Goal: Task Accomplishment & Management: Complete application form

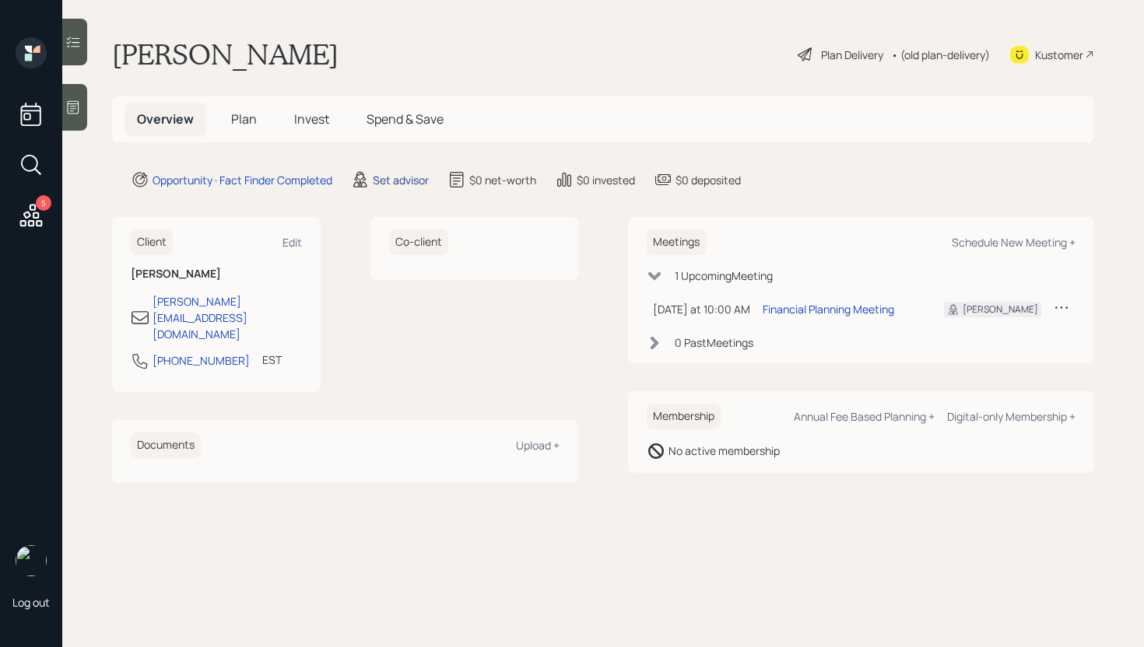
click at [391, 181] on div "Set advisor" at bounding box center [401, 180] width 56 height 16
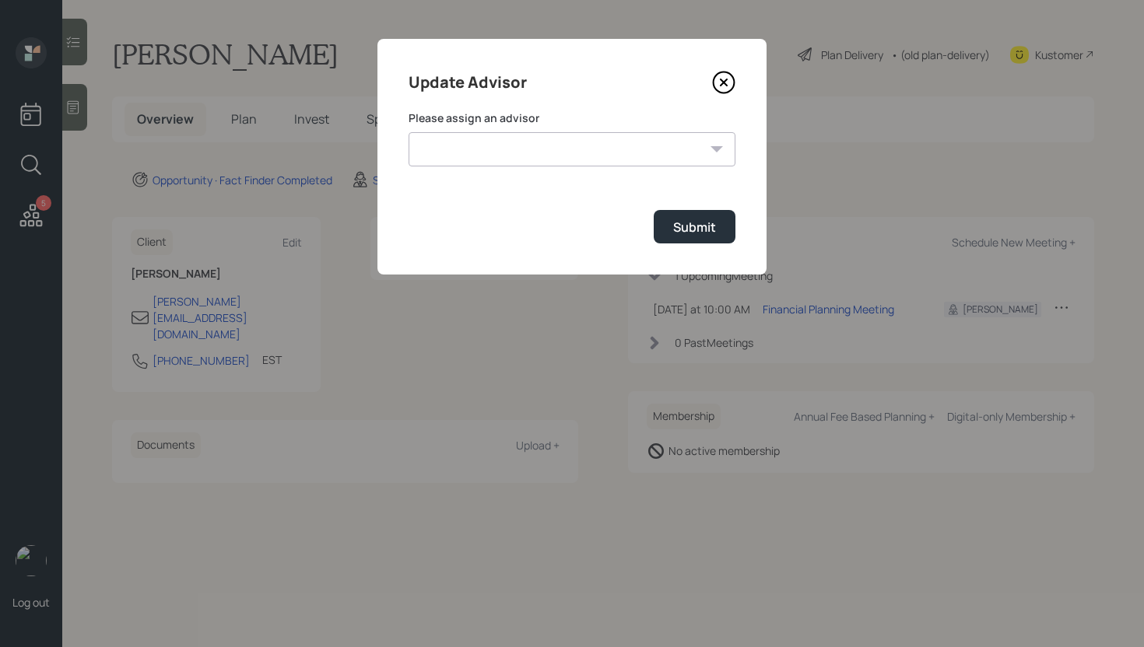
click at [536, 160] on select "[PERSON_NAME] [PERSON_NAME] End [PERSON_NAME] [PERSON_NAME] [PERSON_NAME] [PERS…" at bounding box center [572, 149] width 327 height 34
select select "d946c976-65aa-4529-ac9d-02c4f1114fc0"
click at [409, 132] on select "[PERSON_NAME] [PERSON_NAME] End [PERSON_NAME] [PERSON_NAME] [PERSON_NAME] [PERS…" at bounding box center [572, 149] width 327 height 34
click at [673, 220] on div "Submit" at bounding box center [694, 227] width 43 height 17
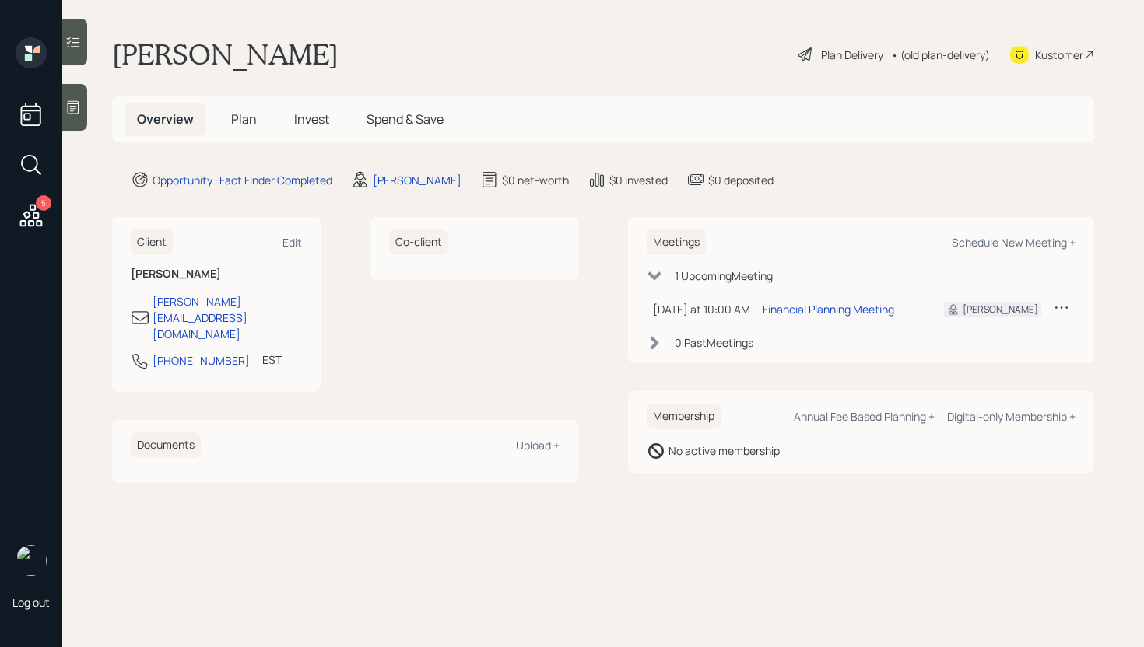
click at [39, 205] on div "5" at bounding box center [44, 203] width 16 height 16
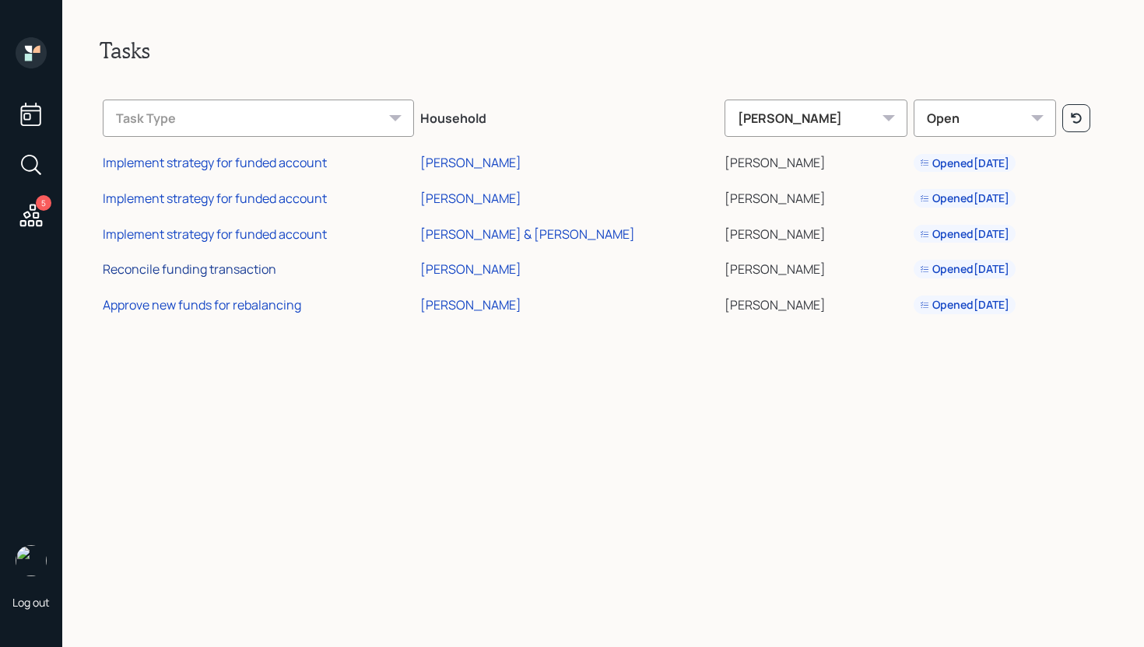
click at [228, 267] on div "Reconcile funding transaction" at bounding box center [190, 269] width 174 height 17
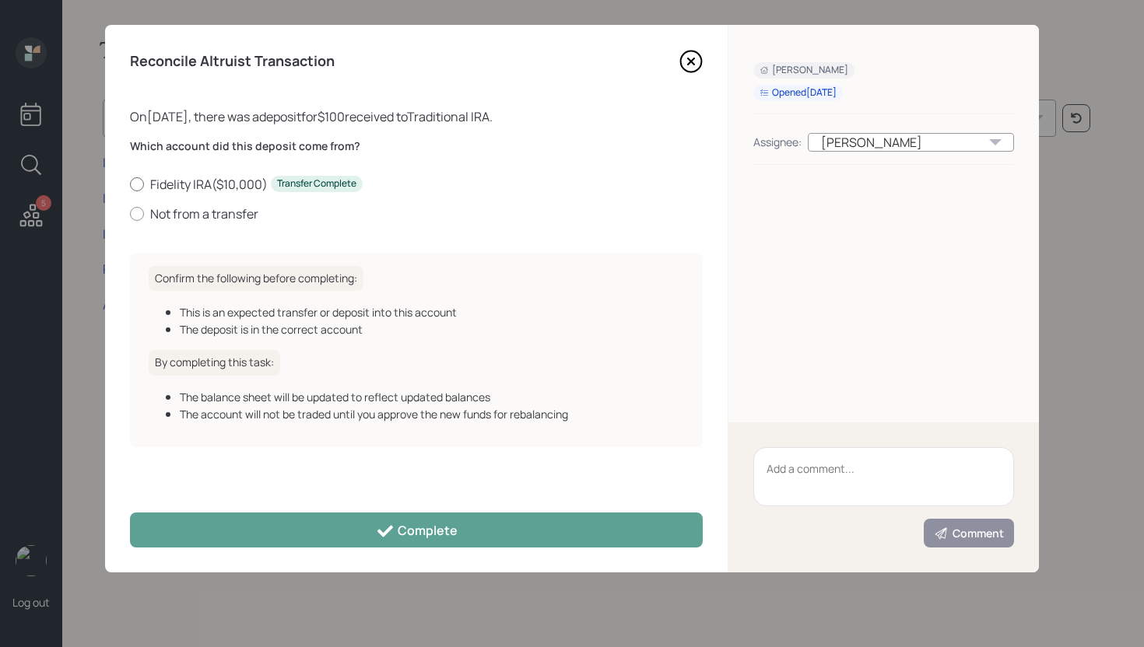
click at [181, 184] on label "Fidelity IRA ( $10,000 ) Transfer Complete" at bounding box center [416, 184] width 573 height 17
click at [130, 184] on input "Fidelity IRA ( $10,000 ) Transfer Complete" at bounding box center [129, 184] width 1 height 1
radio input "true"
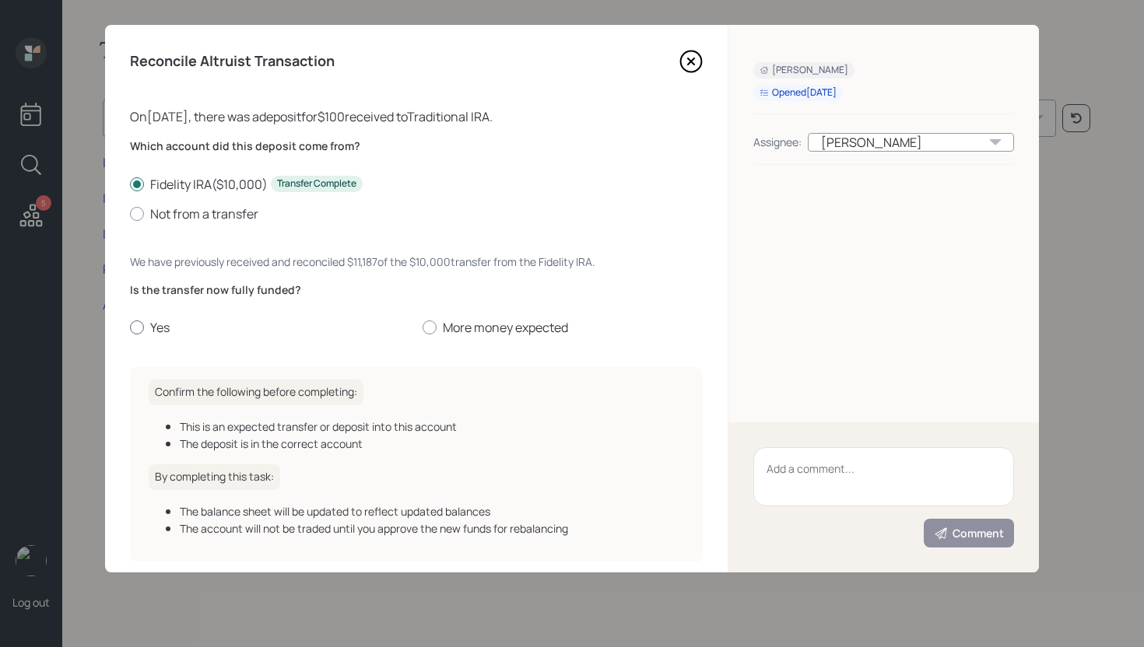
click at [156, 332] on label "Yes" at bounding box center [270, 327] width 280 height 17
click at [130, 328] on input "Yes" at bounding box center [129, 328] width 1 height 1
radio input "true"
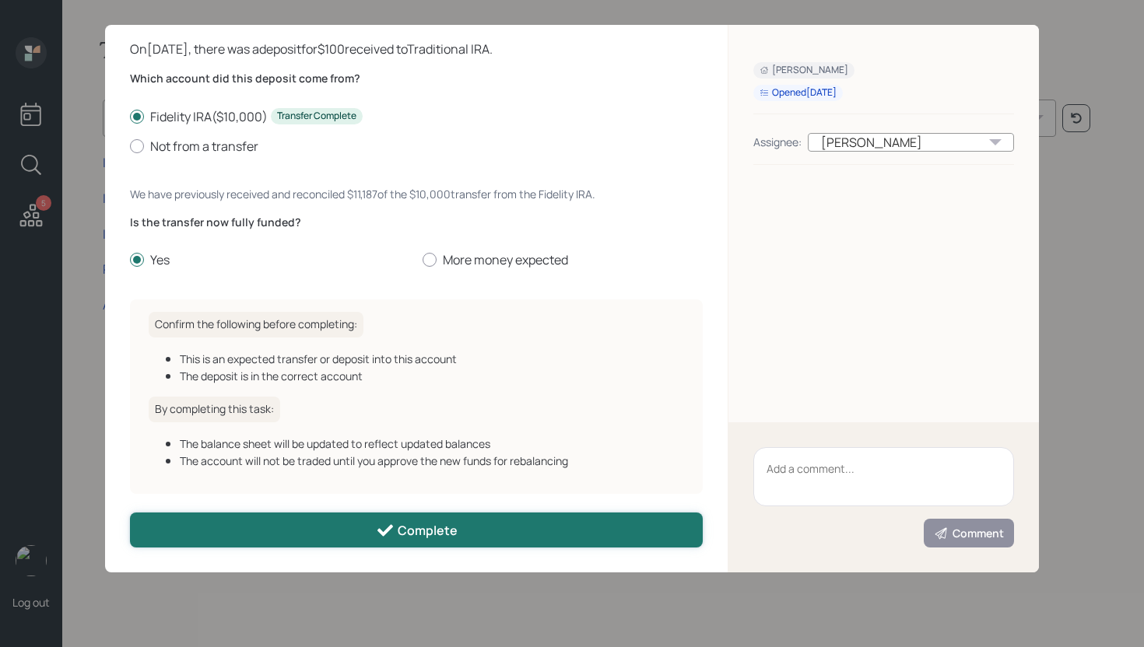
click at [379, 515] on button "Complete" at bounding box center [416, 530] width 573 height 35
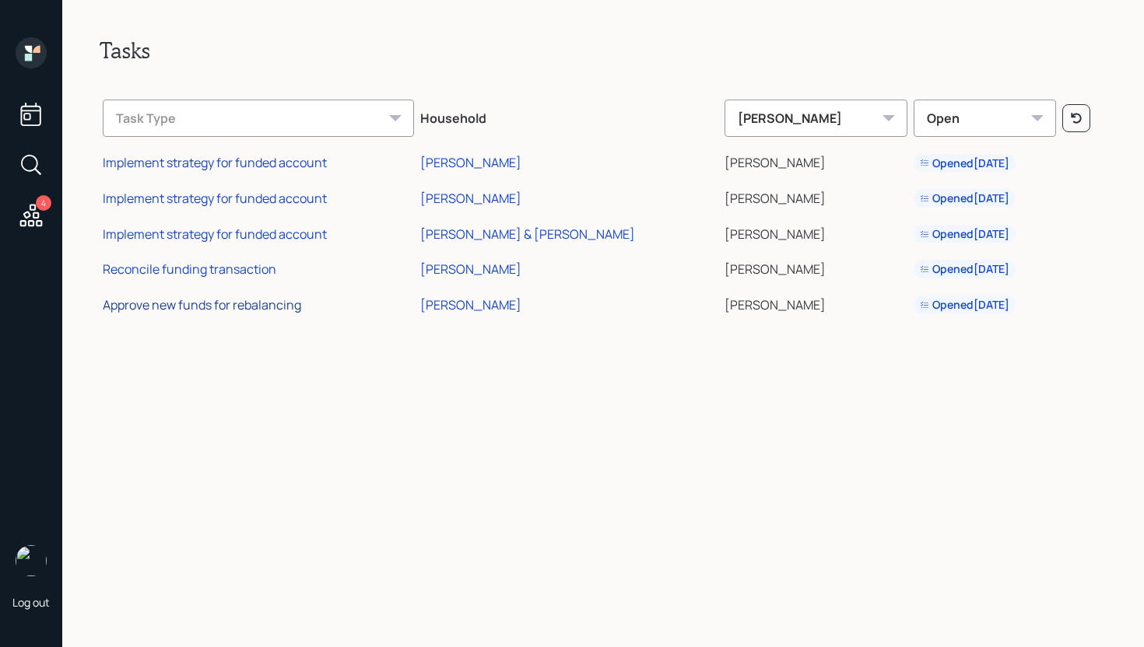
click at [239, 297] on div "Approve new funds for rebalancing" at bounding box center [202, 304] width 198 height 17
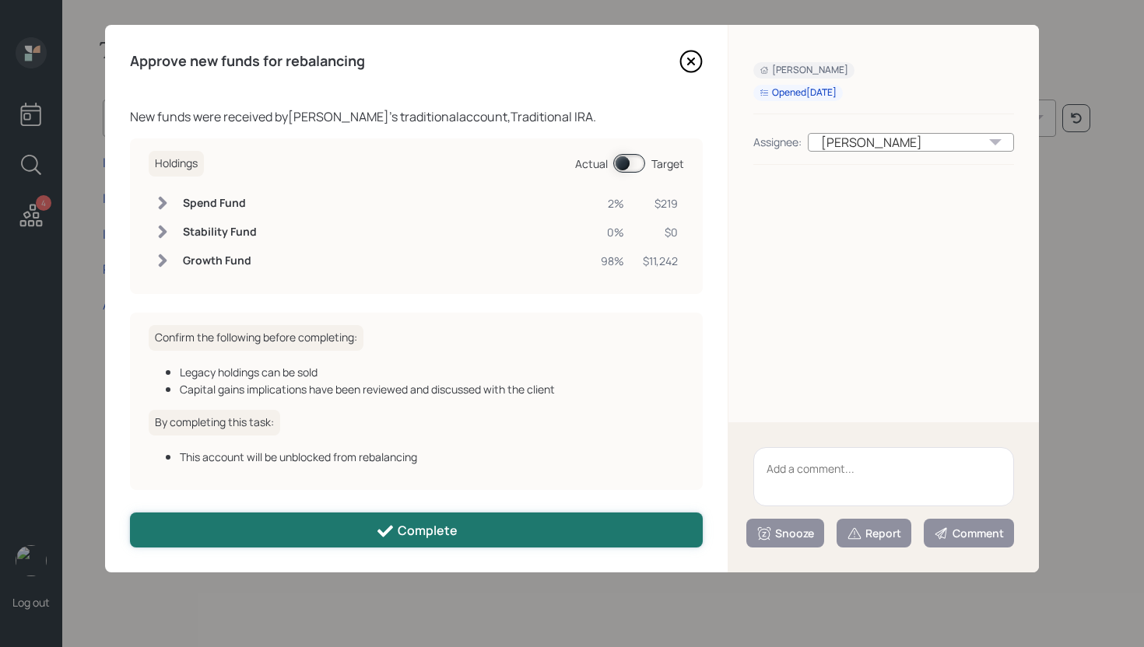
click at [405, 525] on div "Complete" at bounding box center [417, 531] width 82 height 19
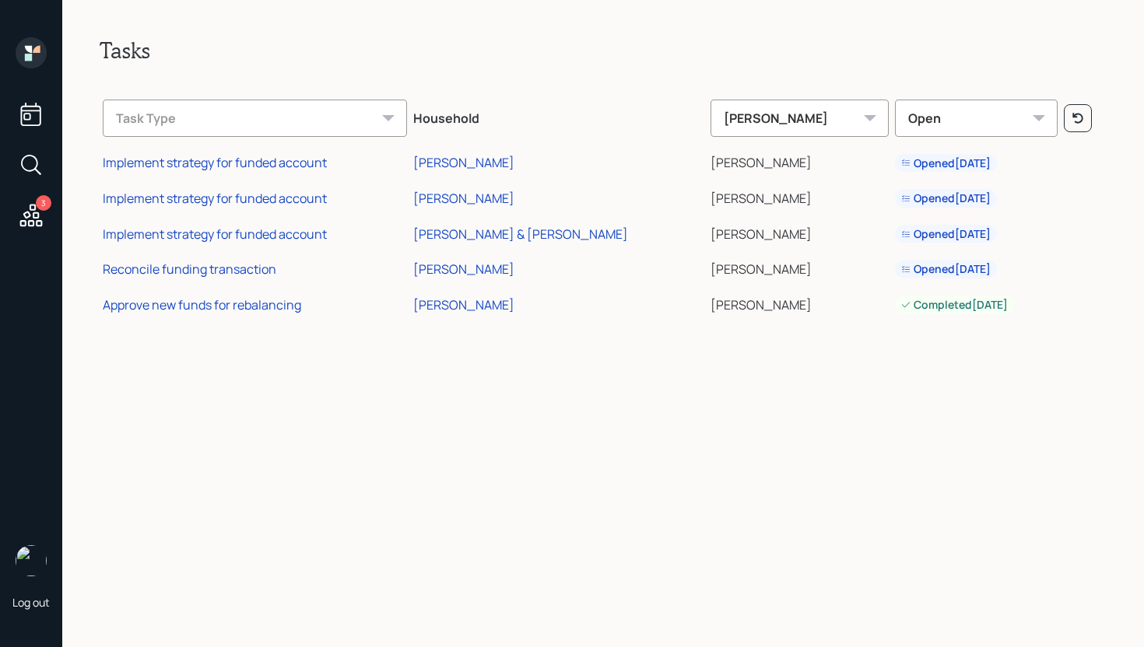
click at [31, 52] on icon at bounding box center [28, 49] width 7 height 7
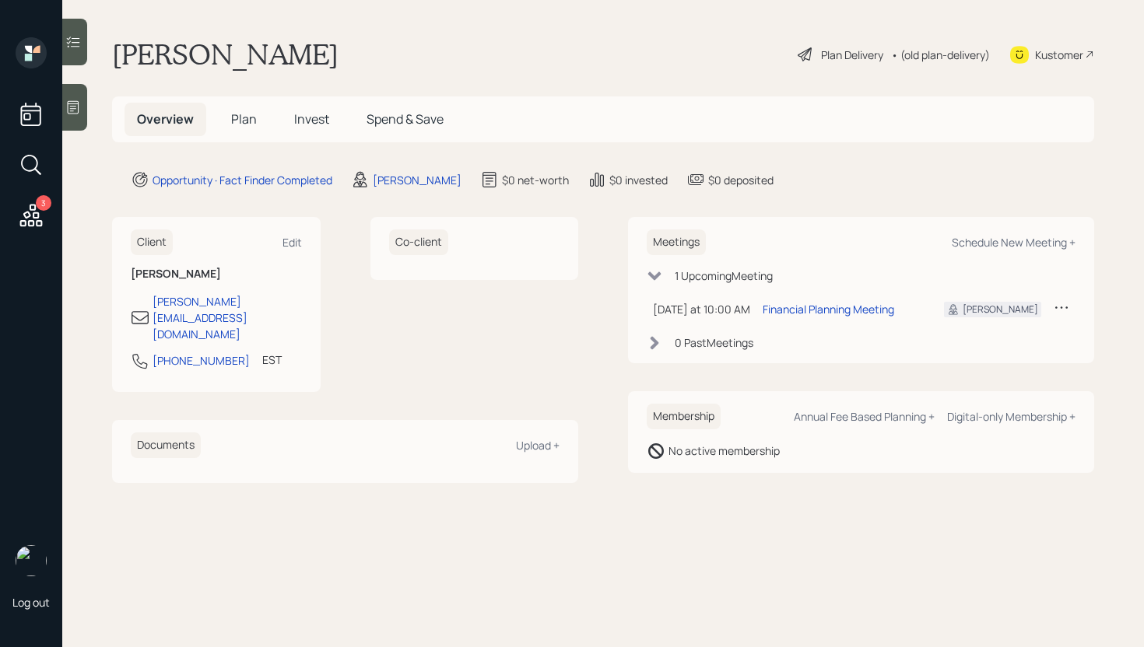
click at [234, 108] on h5 "Plan" at bounding box center [244, 119] width 51 height 33
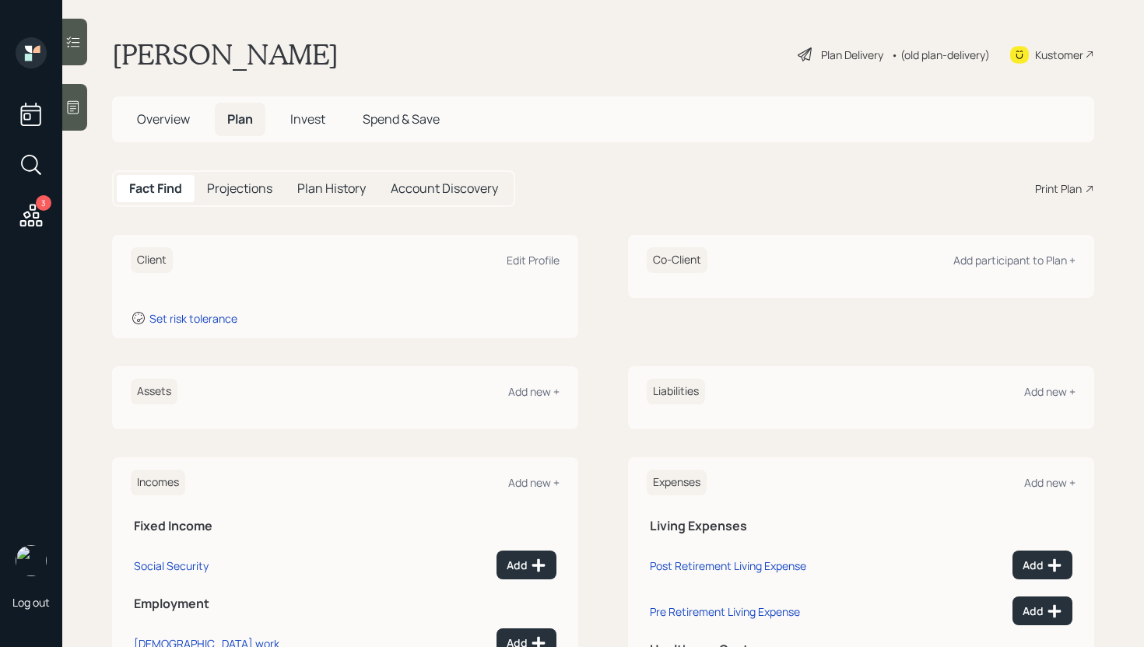
click at [84, 111] on div at bounding box center [74, 107] width 25 height 47
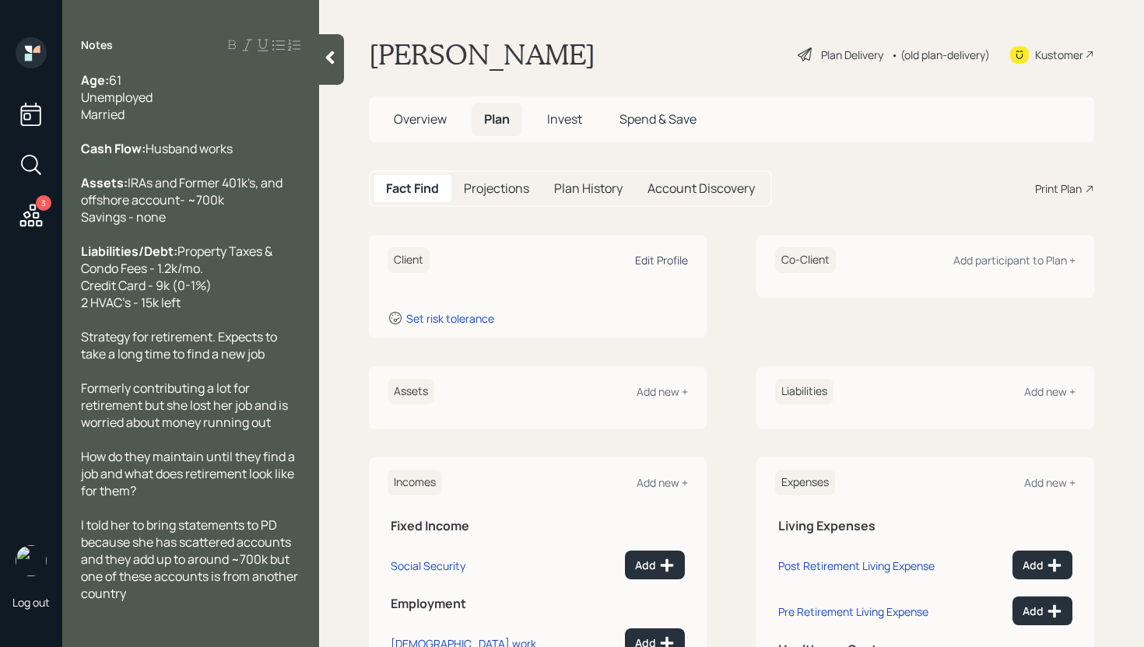
click at [650, 258] on div "Edit Profile" at bounding box center [661, 260] width 53 height 15
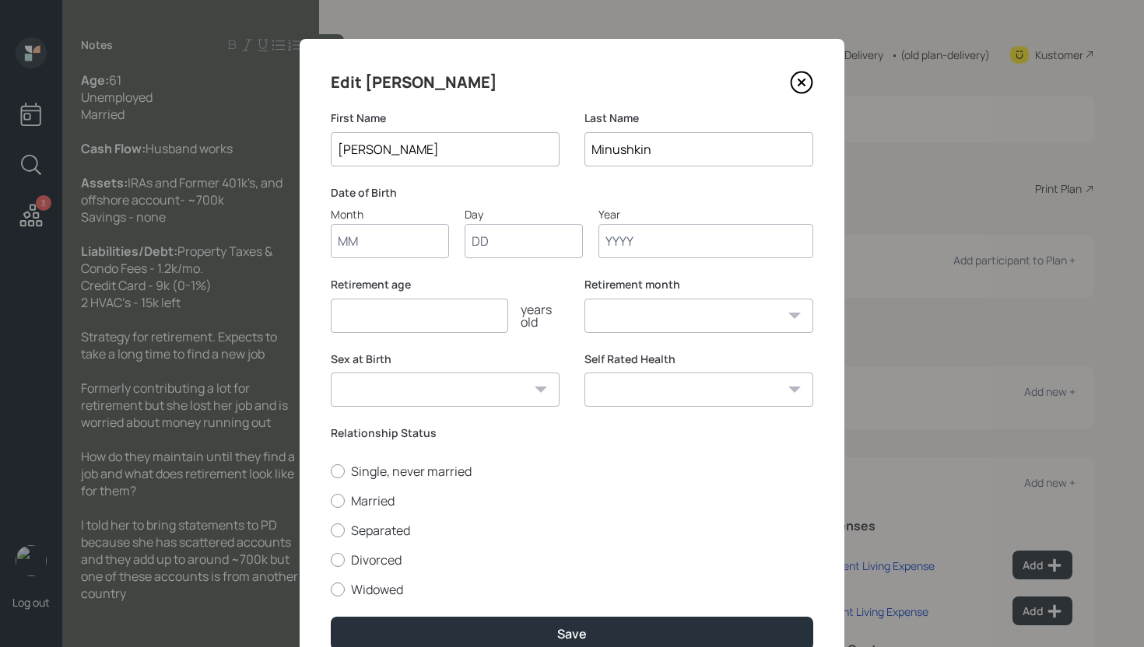
click at [402, 246] on input "Month" at bounding box center [390, 241] width 118 height 34
type input "01"
type input "1964"
select select "1"
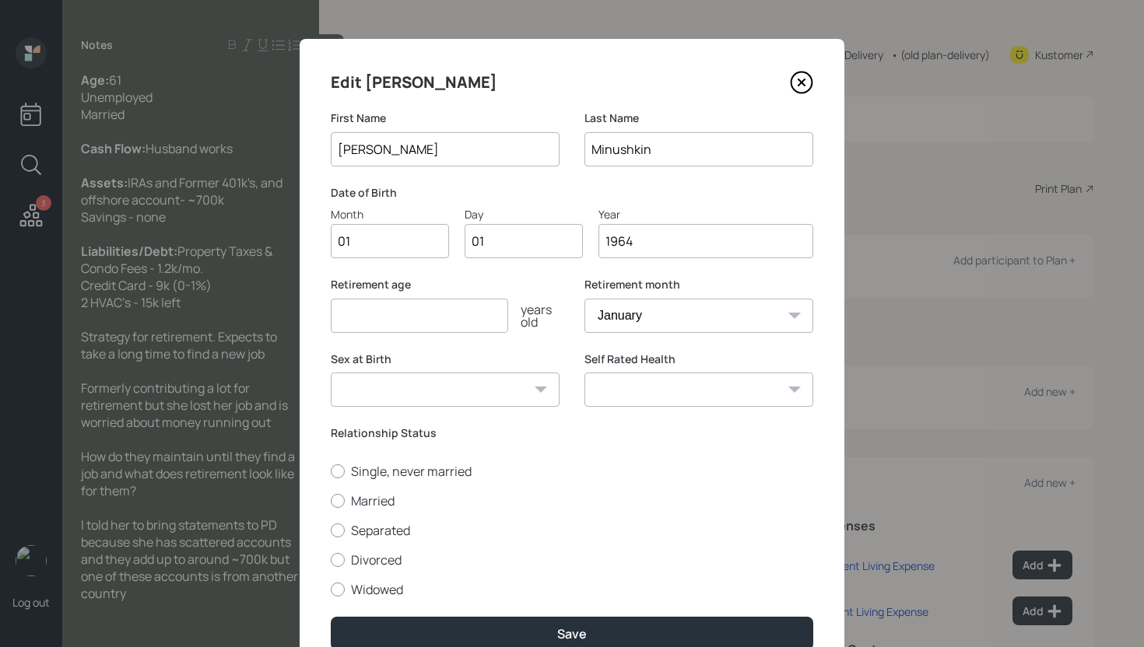
type input "1964"
click at [346, 314] on input "number" at bounding box center [419, 316] width 177 height 34
type input "67"
click at [364, 495] on label "Married" at bounding box center [572, 501] width 482 height 17
click at [331, 500] on input "Married" at bounding box center [330, 500] width 1 height 1
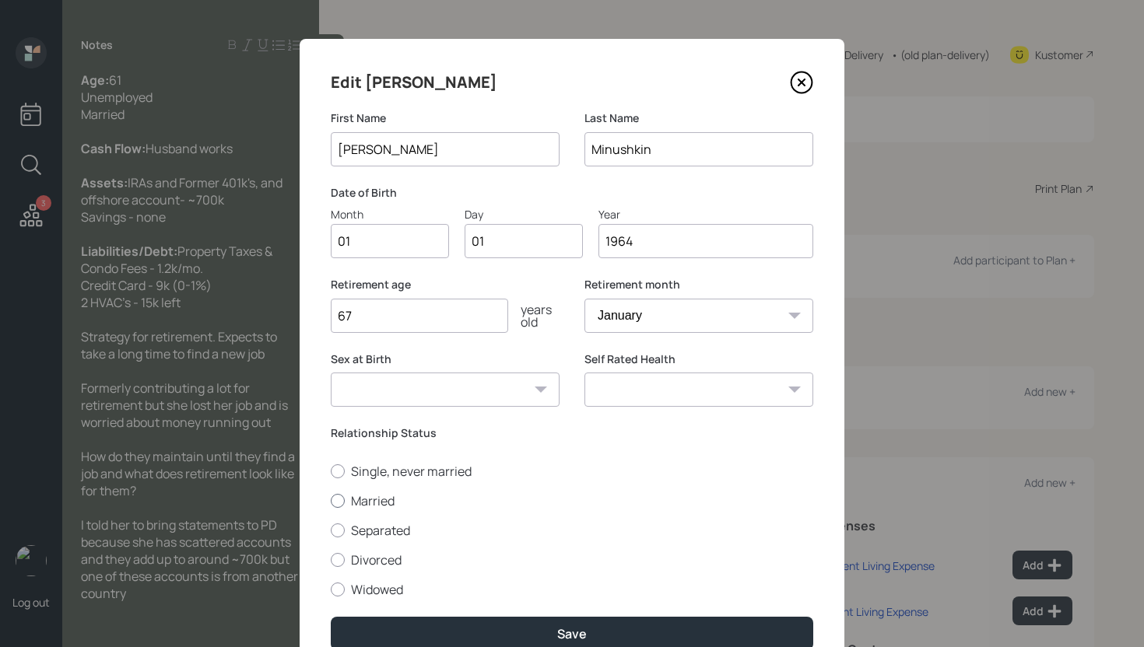
radio input "true"
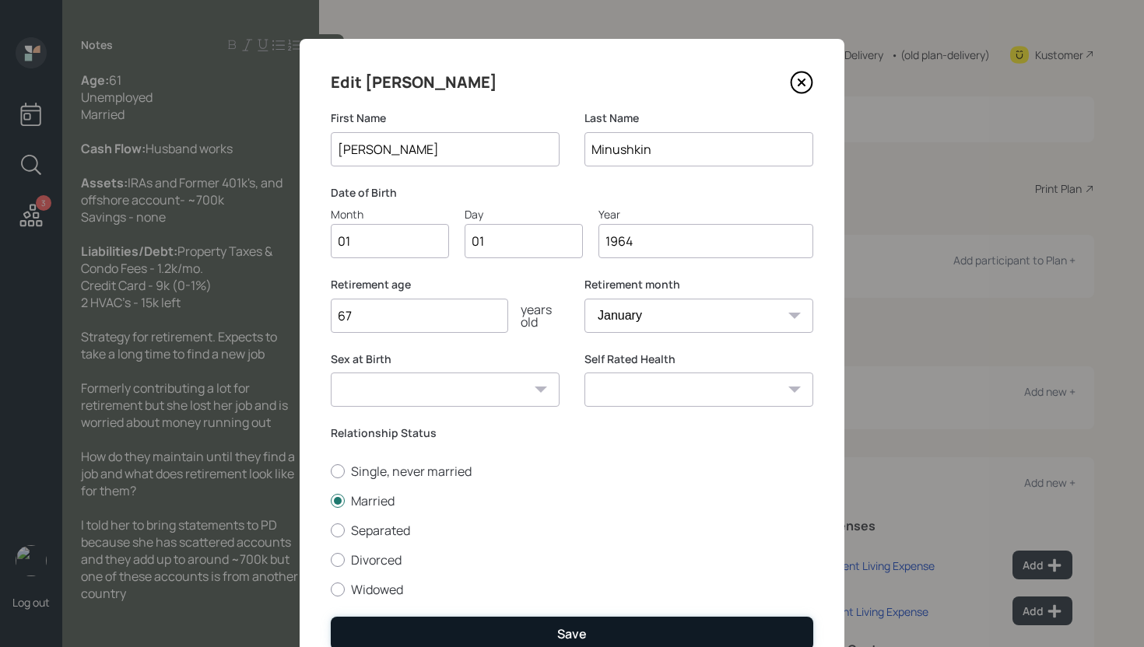
click at [496, 630] on button "Save" at bounding box center [572, 633] width 482 height 33
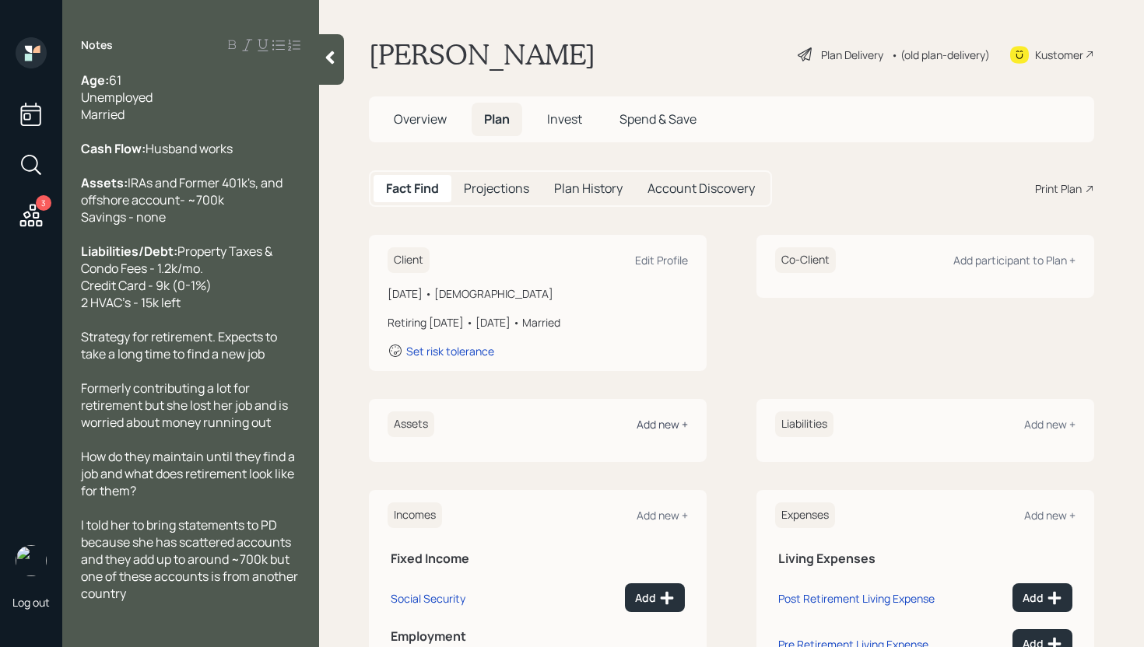
click at [659, 424] on div "Add new +" at bounding box center [662, 424] width 51 height 15
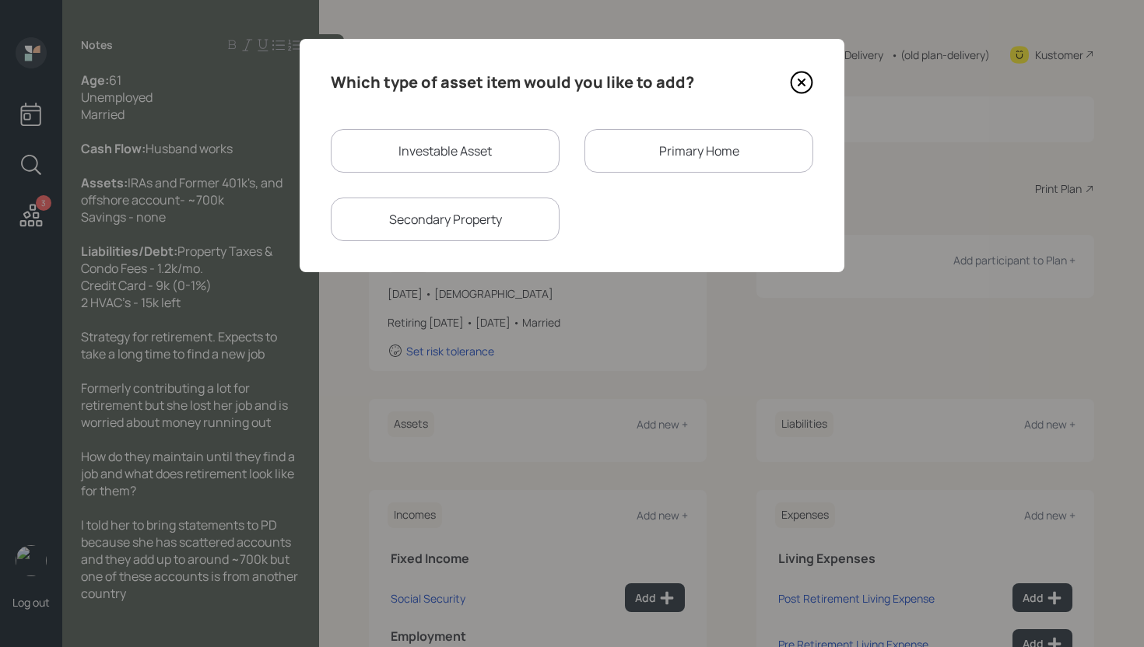
click at [805, 79] on icon at bounding box center [801, 82] width 23 height 23
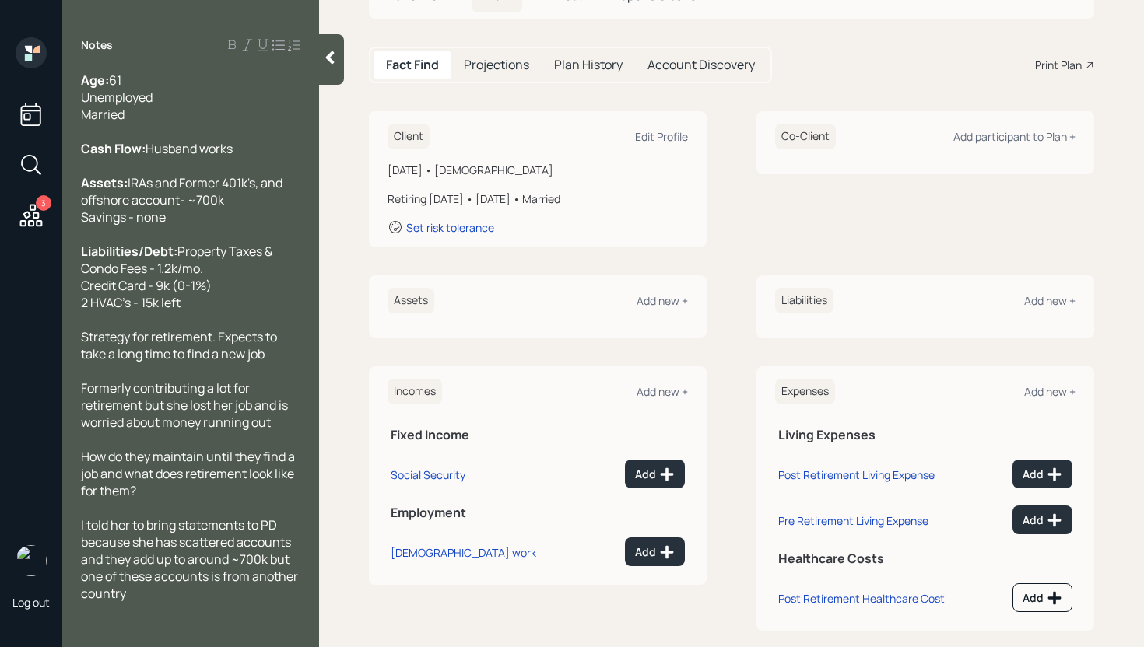
scroll to position [134, 0]
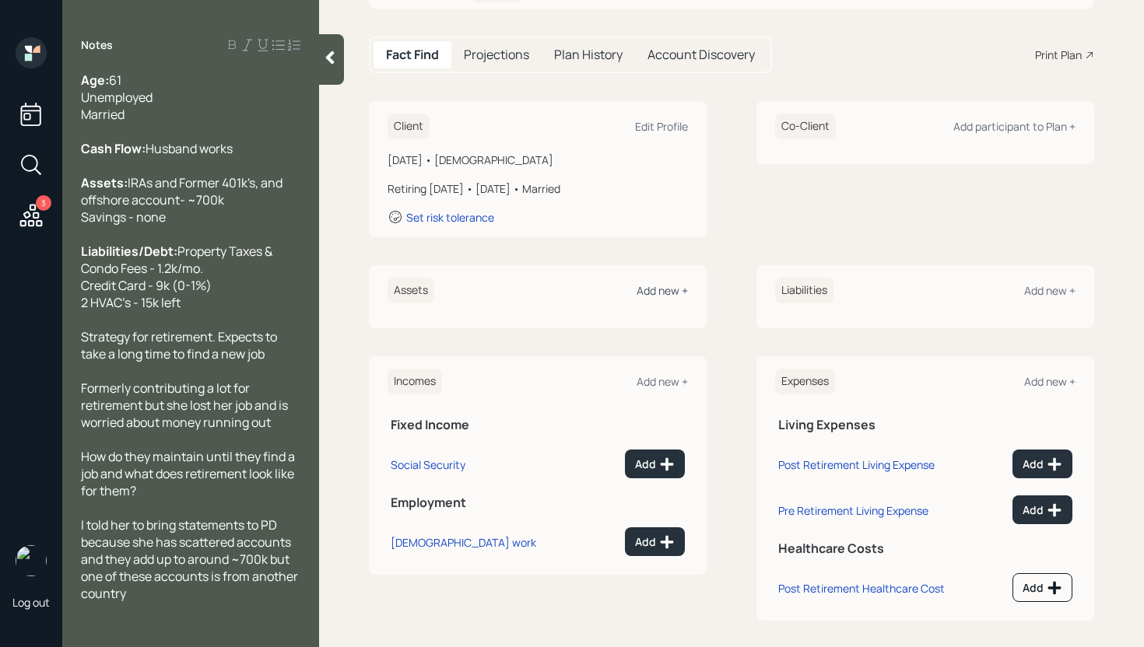
click at [661, 294] on div "Add new +" at bounding box center [662, 290] width 51 height 15
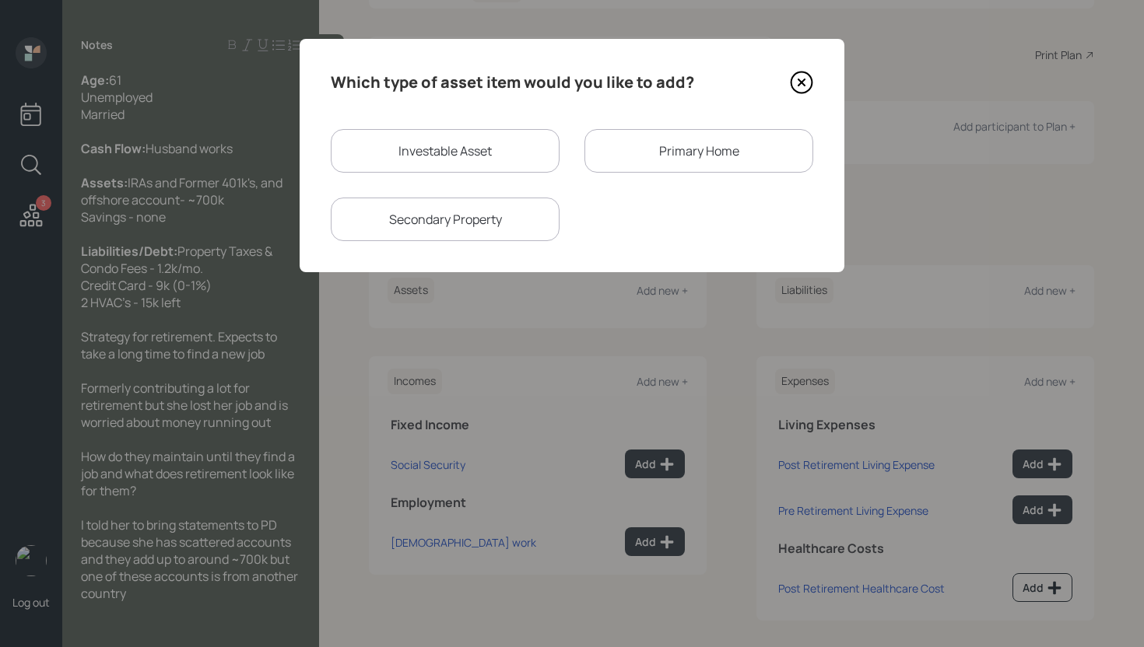
click at [692, 164] on div "Primary Home" at bounding box center [698, 151] width 229 height 44
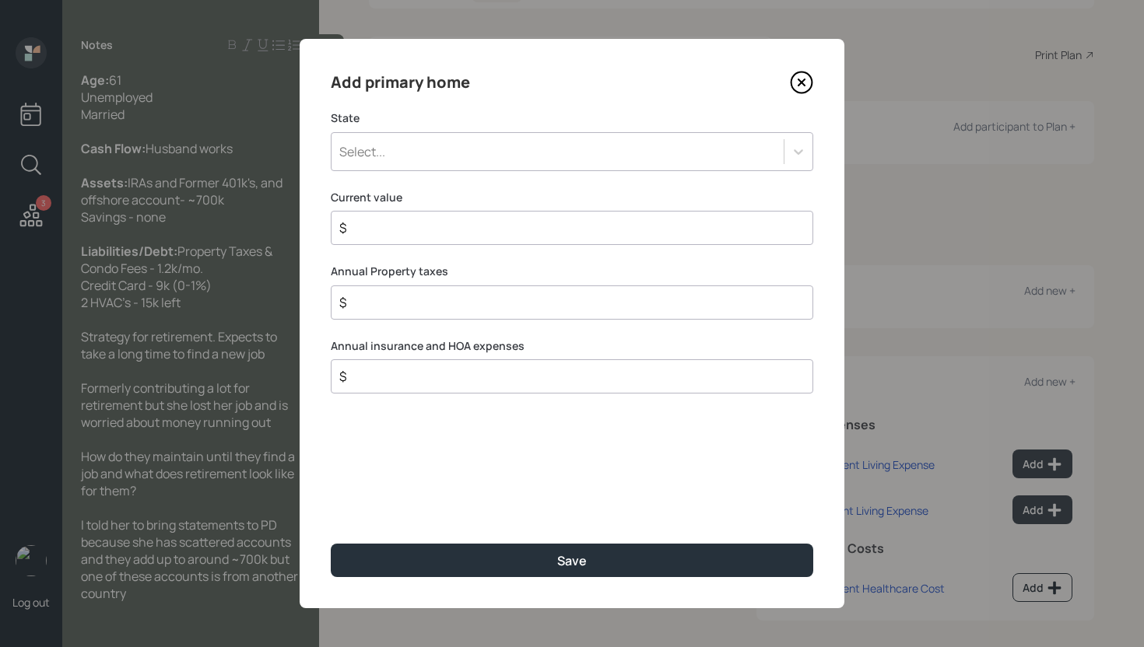
click at [492, 143] on div "Select..." at bounding box center [558, 152] width 452 height 26
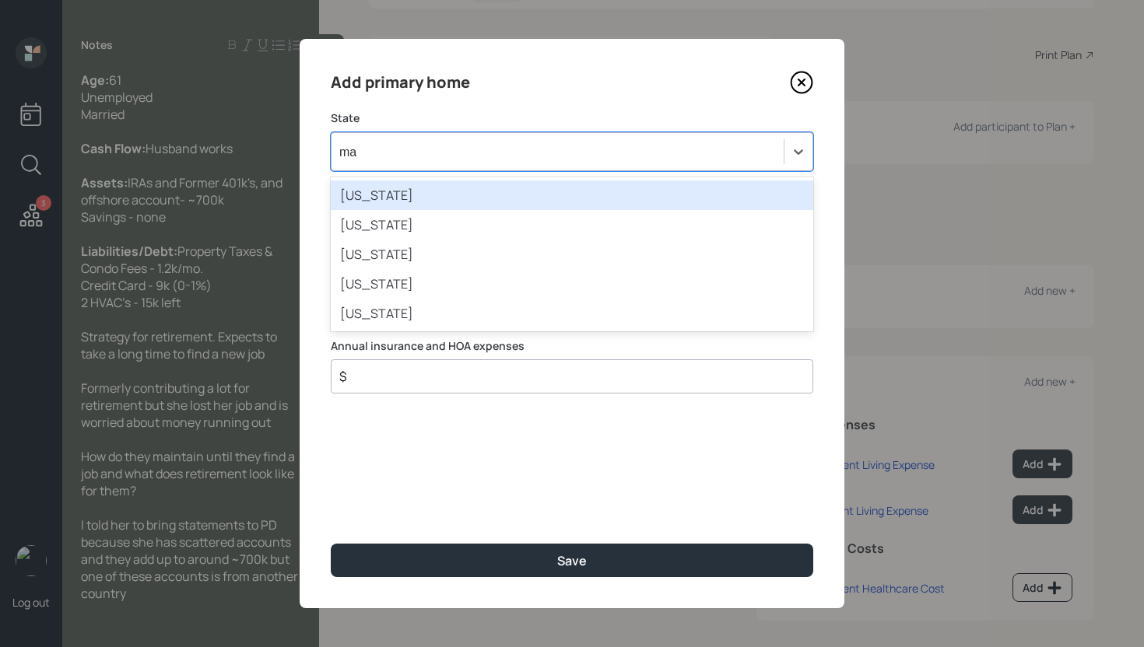
type input "mar"
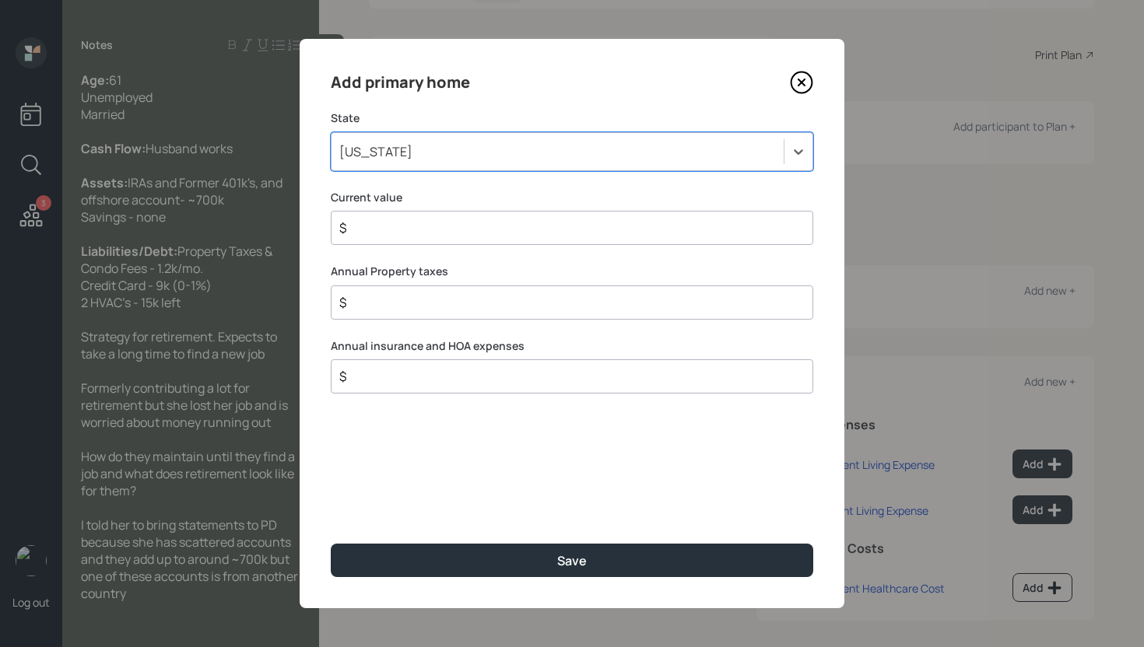
click at [549, 228] on input "$" at bounding box center [566, 228] width 456 height 19
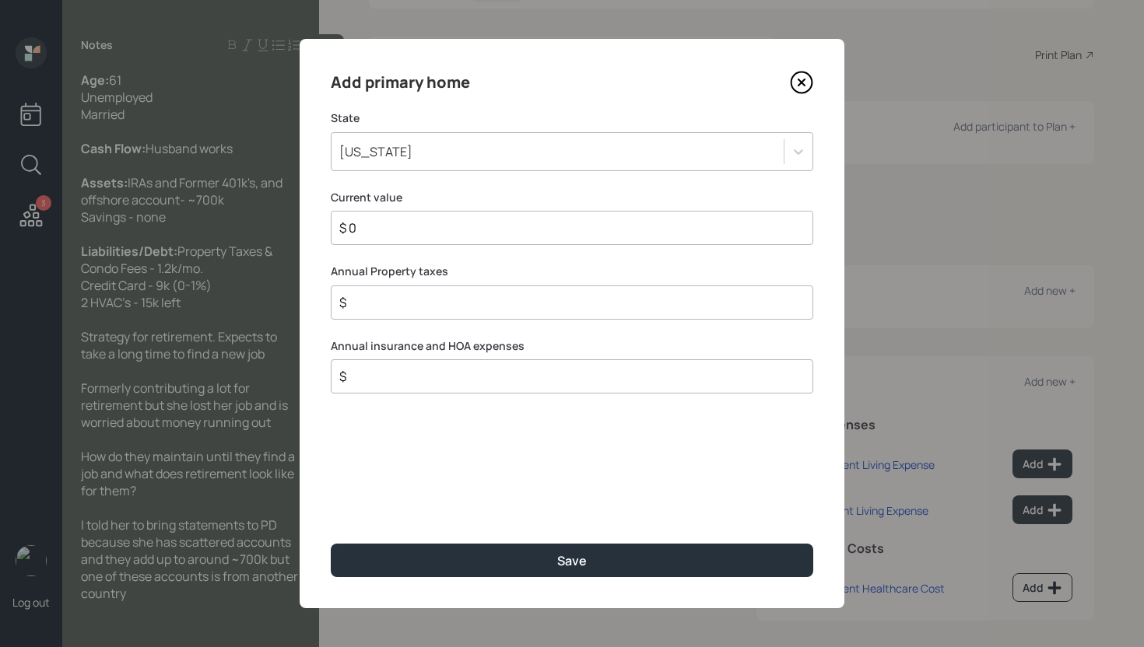
type input "$ 0"
click at [480, 299] on input "$" at bounding box center [566, 302] width 456 height 19
type input "$ 7,200"
click at [415, 486] on div "Add primary home State [US_STATE] Current value $ 0 Annual Property taxes $ 7,2…" at bounding box center [572, 324] width 545 height 570
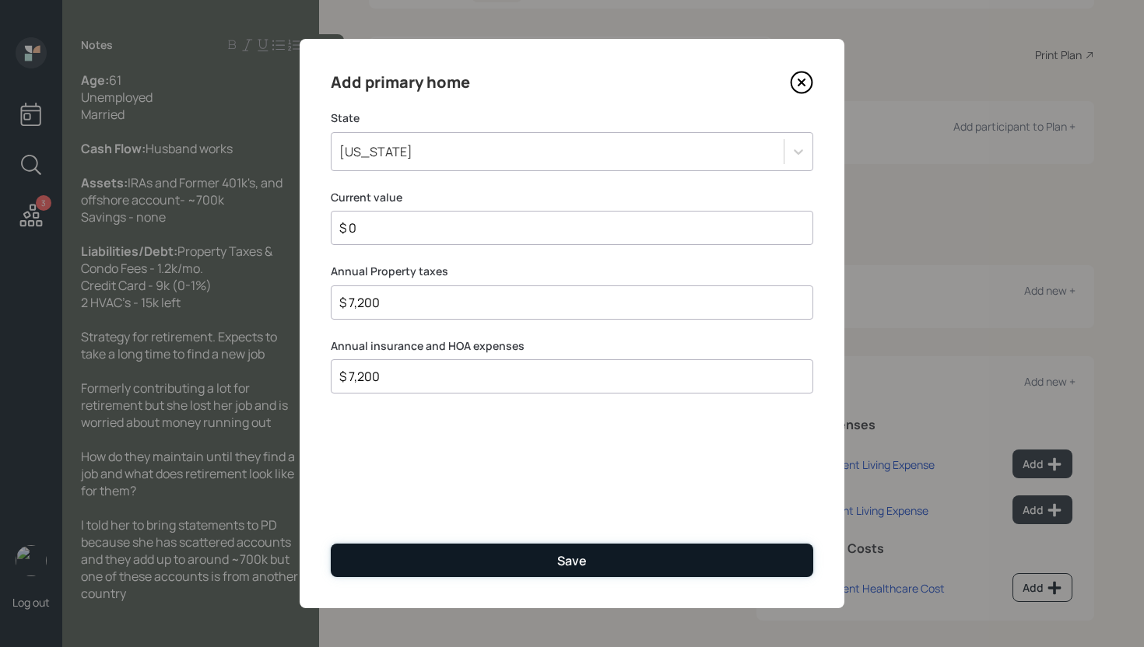
click at [494, 556] on button "Save" at bounding box center [572, 560] width 482 height 33
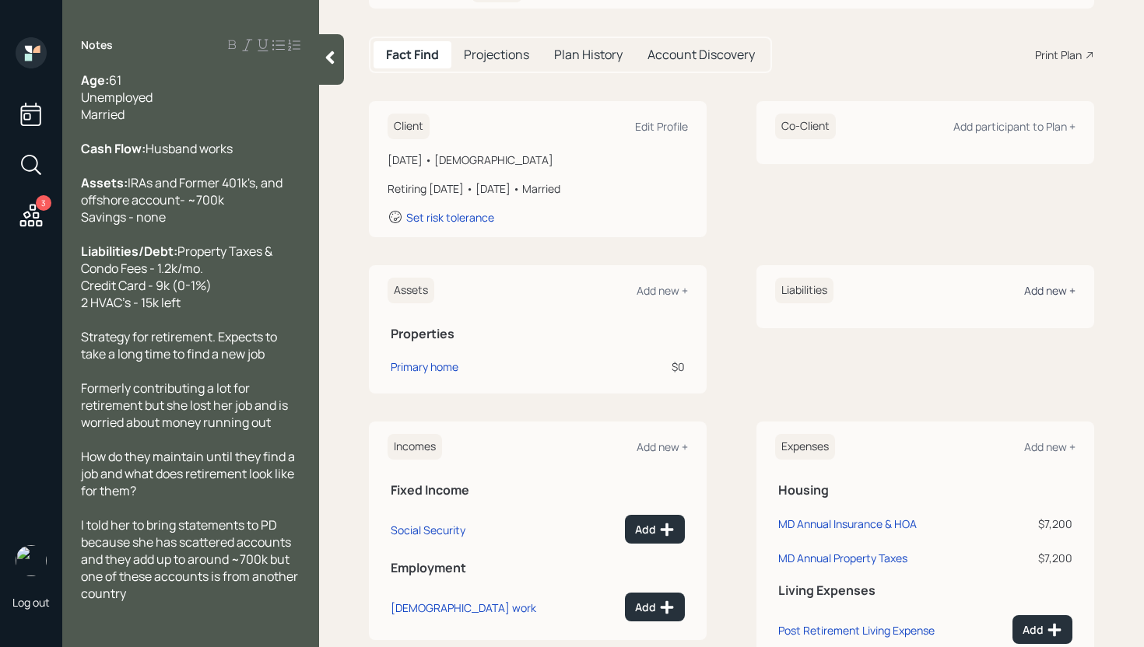
click at [1044, 291] on div "Add new +" at bounding box center [1049, 290] width 51 height 15
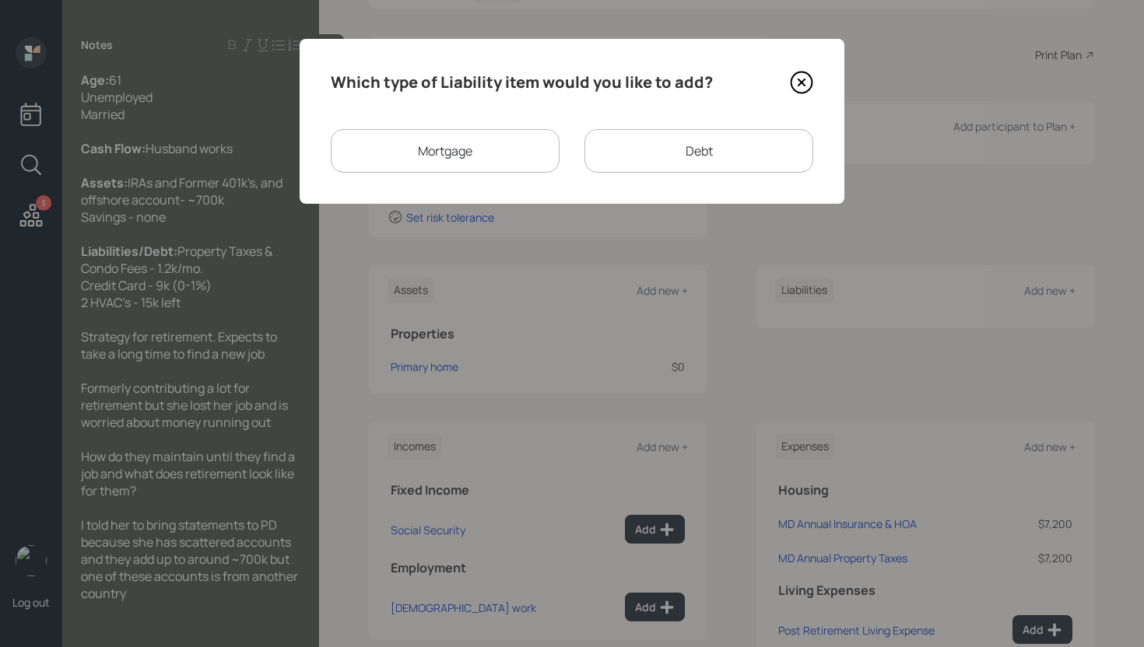
click at [632, 156] on div "Debt" at bounding box center [698, 151] width 229 height 44
select select "credit_card"
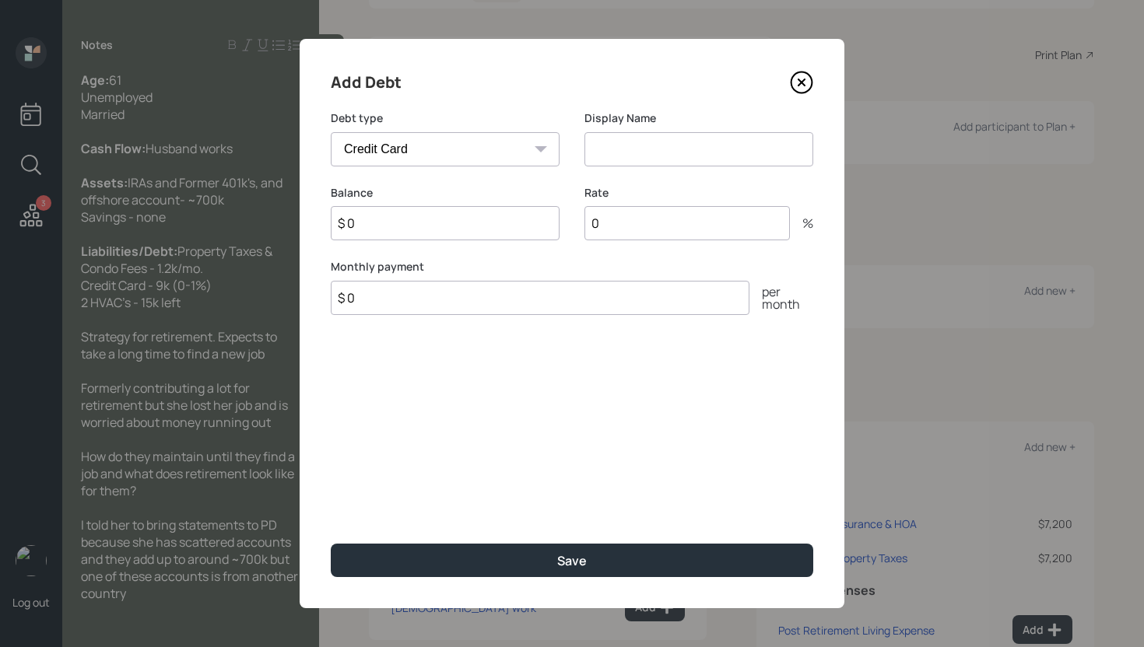
click at [626, 152] on input at bounding box center [698, 149] width 229 height 34
type input "Credit Card"
type input "$ 9,000"
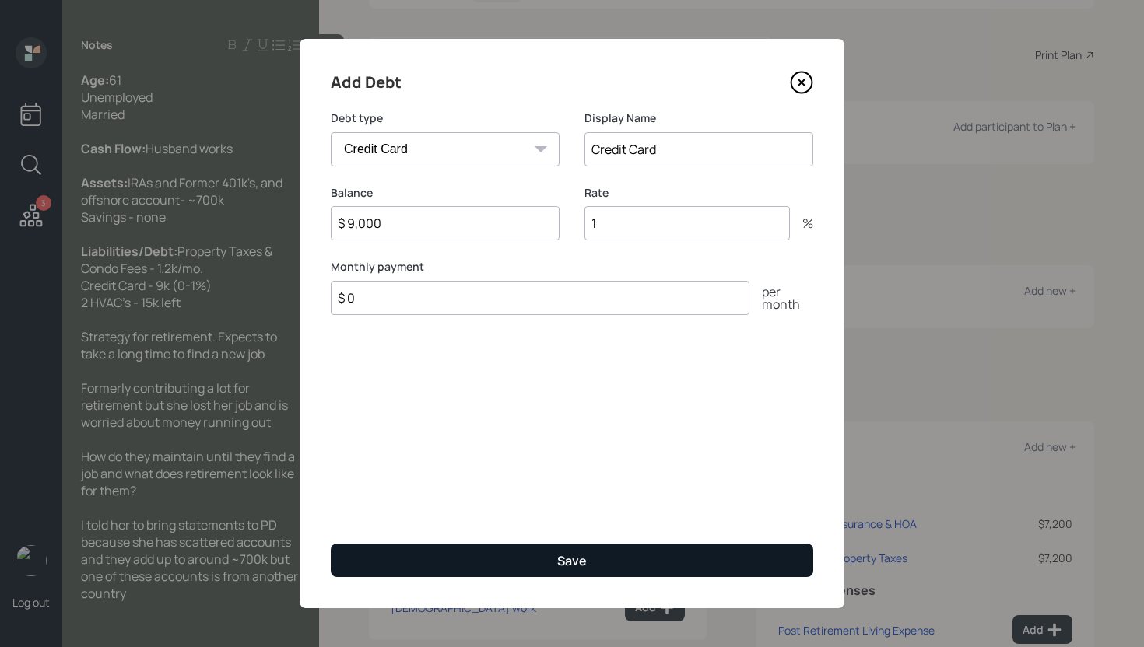
type input "1"
click at [488, 553] on button "Save" at bounding box center [572, 560] width 482 height 33
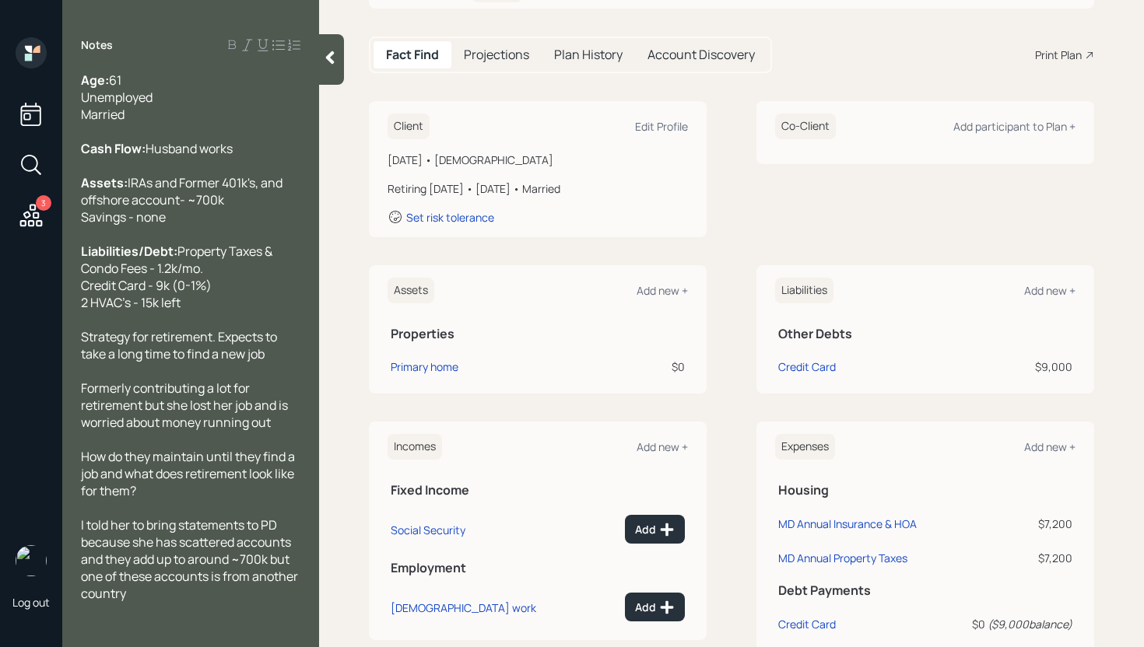
click at [1065, 296] on div "Liabilities Add new + Other Debts Credit Card $9,000" at bounding box center [925, 329] width 338 height 128
click at [1045, 295] on div "Add new +" at bounding box center [1049, 290] width 51 height 15
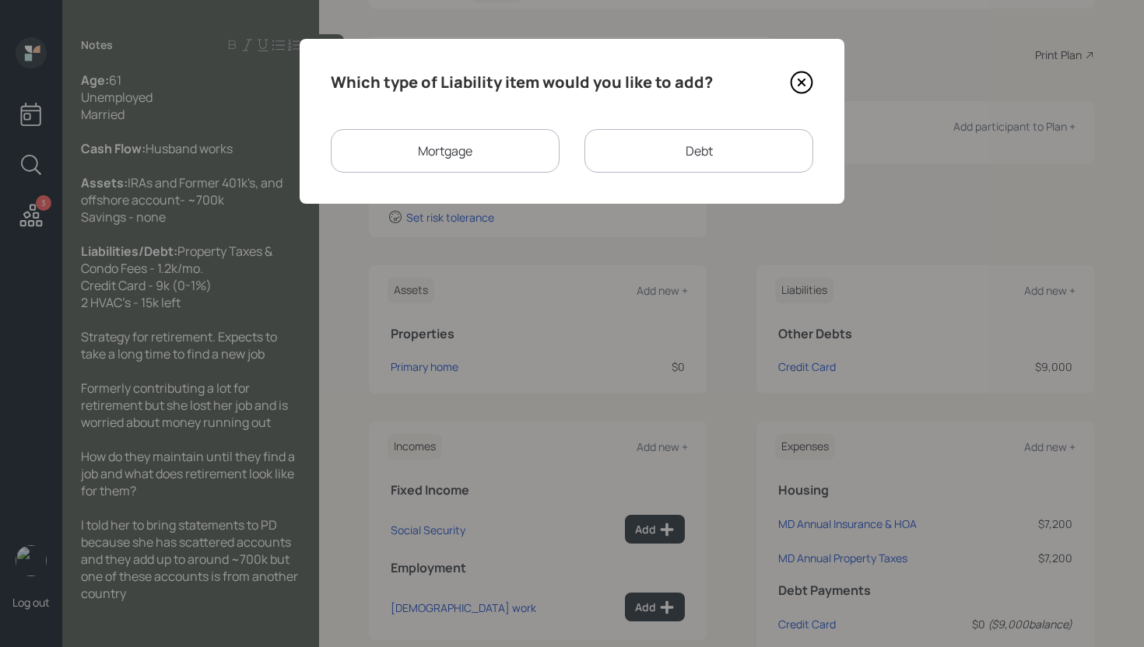
click at [693, 156] on div "Debt" at bounding box center [698, 151] width 229 height 44
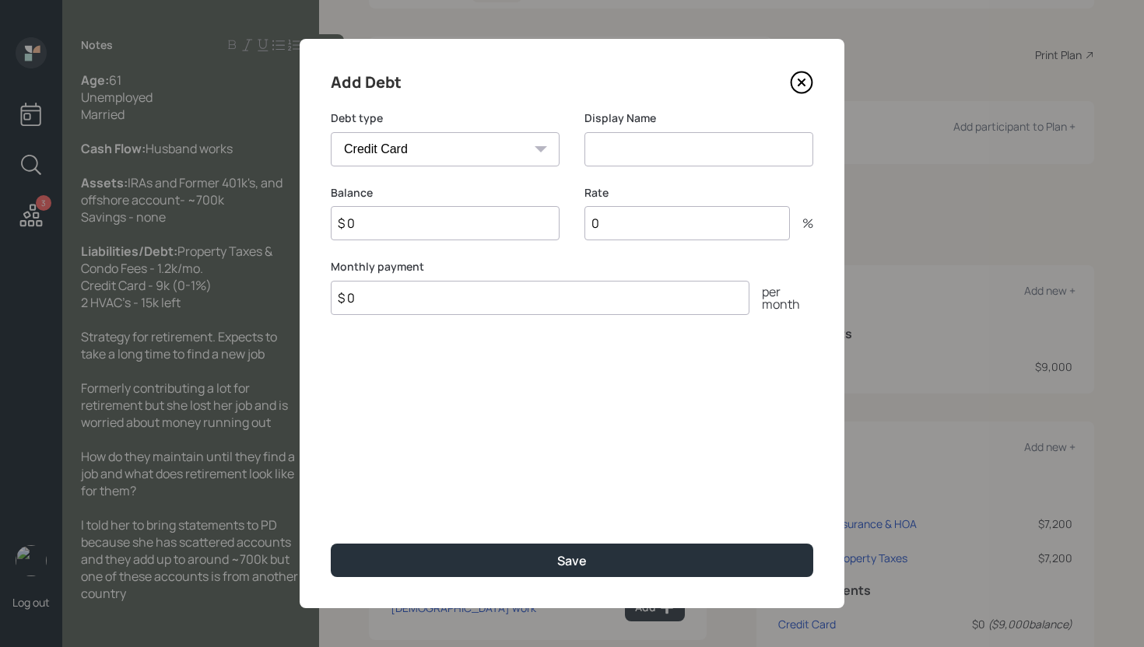
click at [431, 161] on select "Car Credit Card Medical Student Other" at bounding box center [445, 149] width 229 height 34
select select "other"
click at [331, 132] on select "Car Credit Card Medical Student Other" at bounding box center [445, 149] width 229 height 34
click at [603, 153] on input at bounding box center [698, 149] width 229 height 34
type input "HVAC"
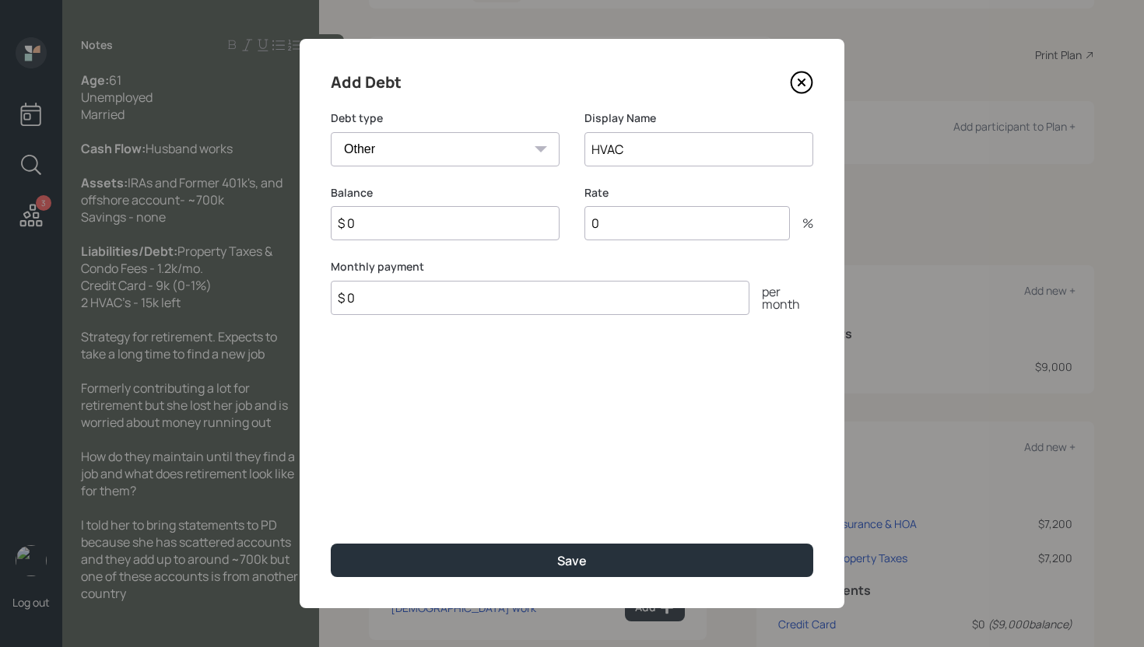
click at [331, 544] on button "Save" at bounding box center [572, 560] width 482 height 33
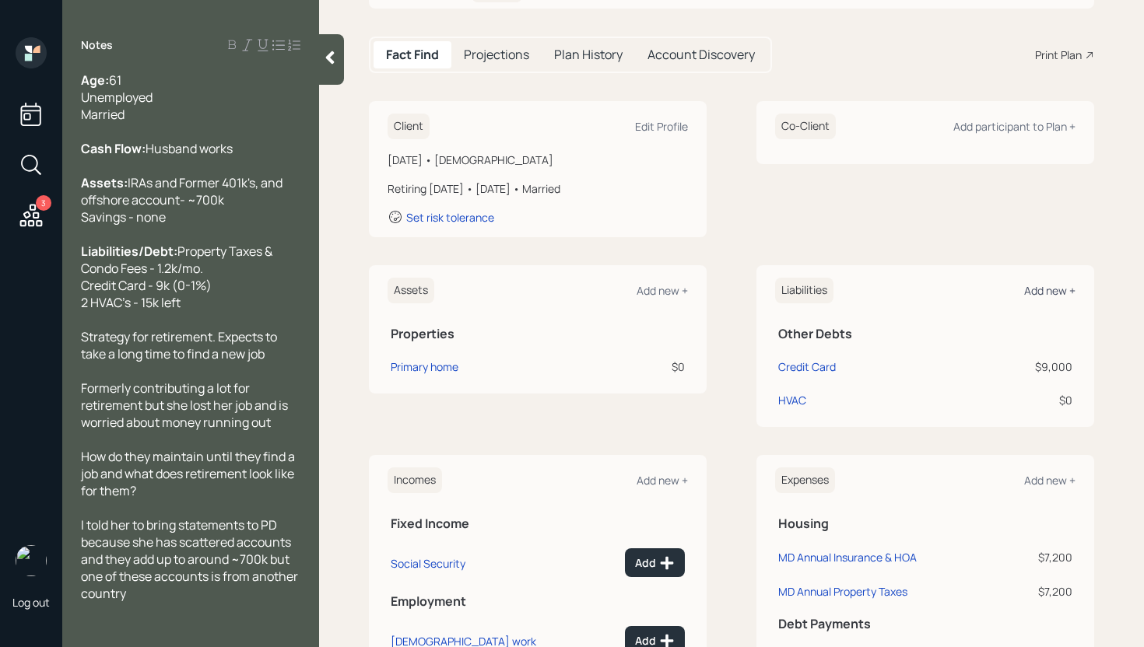
click at [1026, 287] on div "Add new +" at bounding box center [1049, 290] width 51 height 15
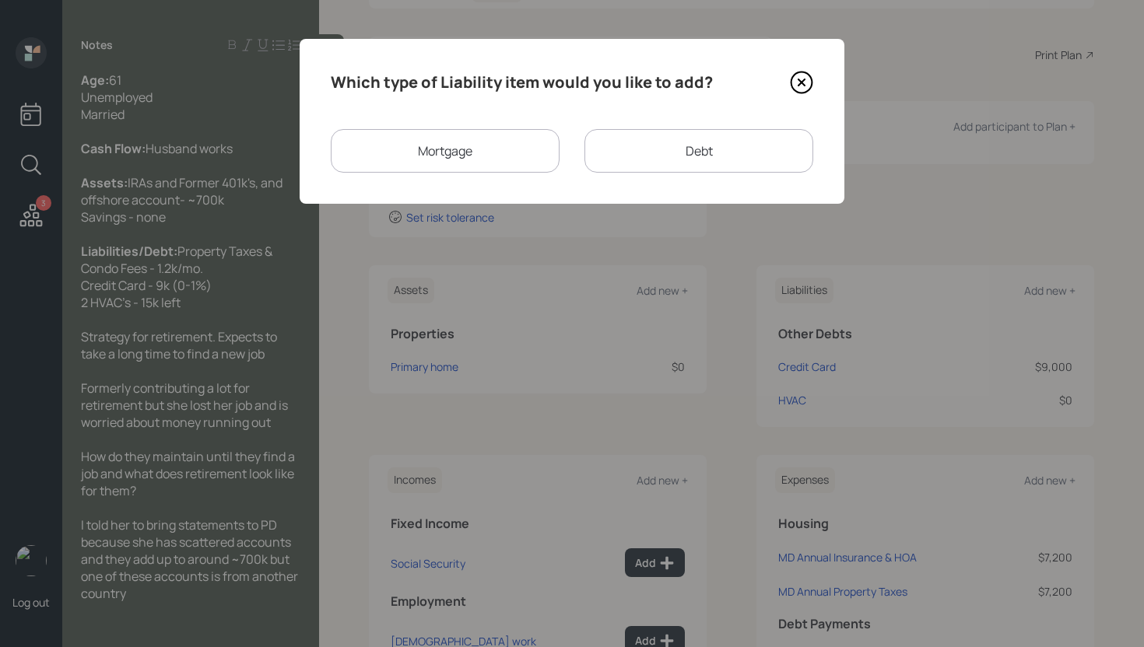
click at [653, 138] on div "Debt" at bounding box center [698, 151] width 229 height 44
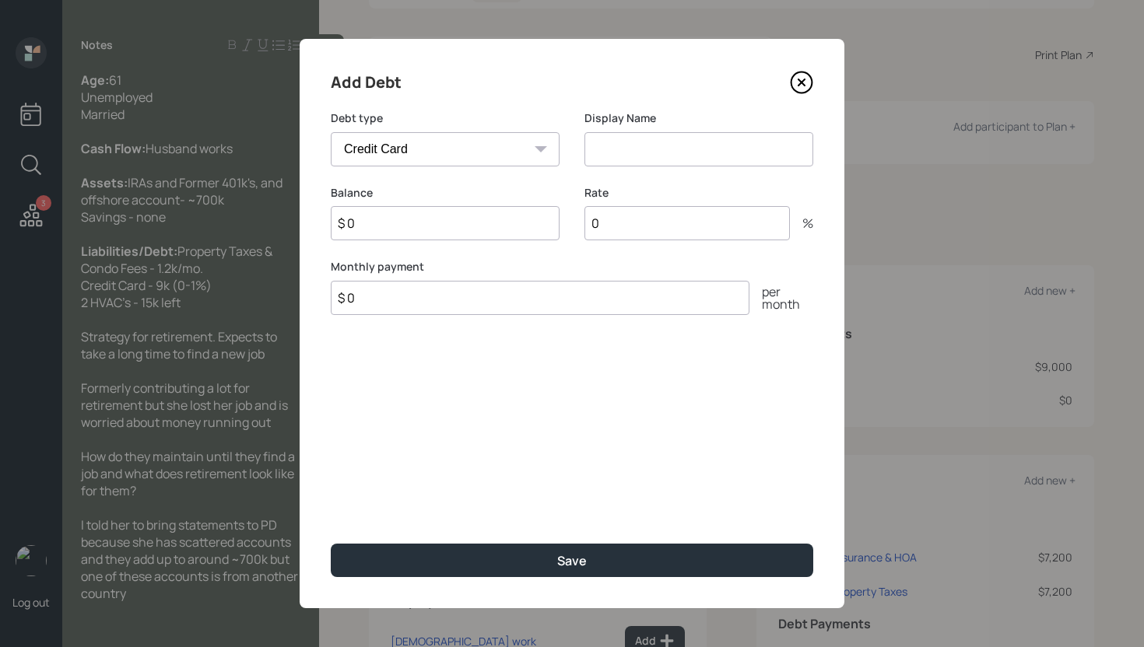
click at [560, 156] on div "Debt type Car Credit Card Medical Student Other Display Name" at bounding box center [572, 148] width 482 height 75
click at [553, 156] on select "Car Credit Card Medical Student Other" at bounding box center [445, 149] width 229 height 34
select select "other"
click at [331, 132] on select "Car Credit Card Medical Student Other" at bounding box center [445, 149] width 229 height 34
click at [624, 138] on input at bounding box center [698, 149] width 229 height 34
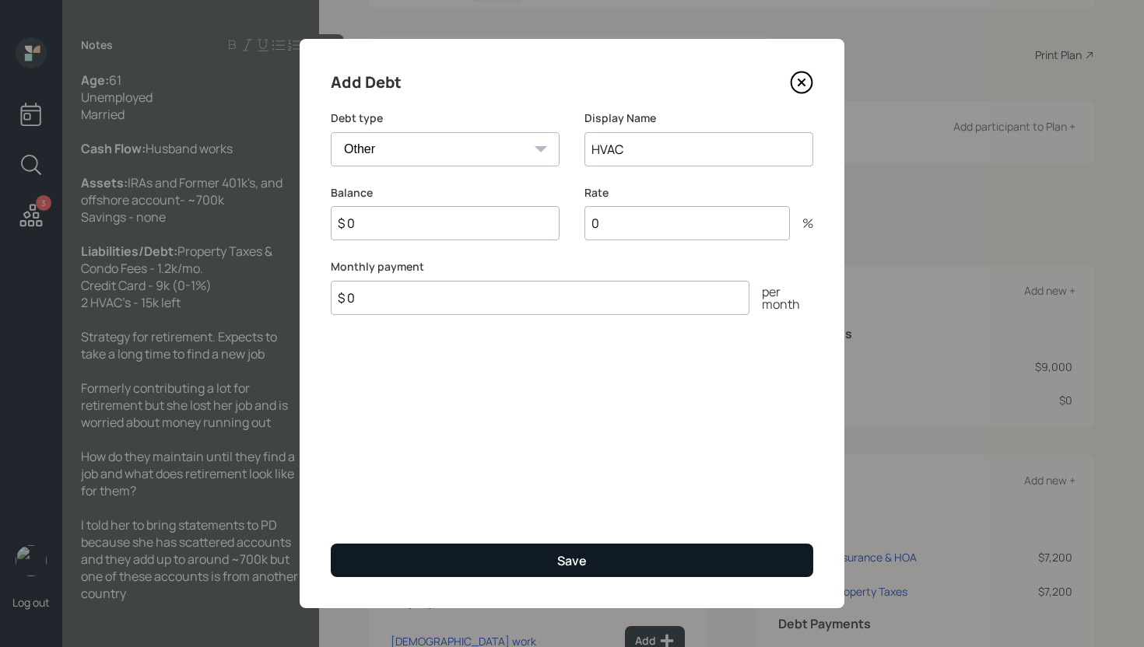
type input "HVAC"
click at [542, 558] on button "Save" at bounding box center [572, 560] width 482 height 33
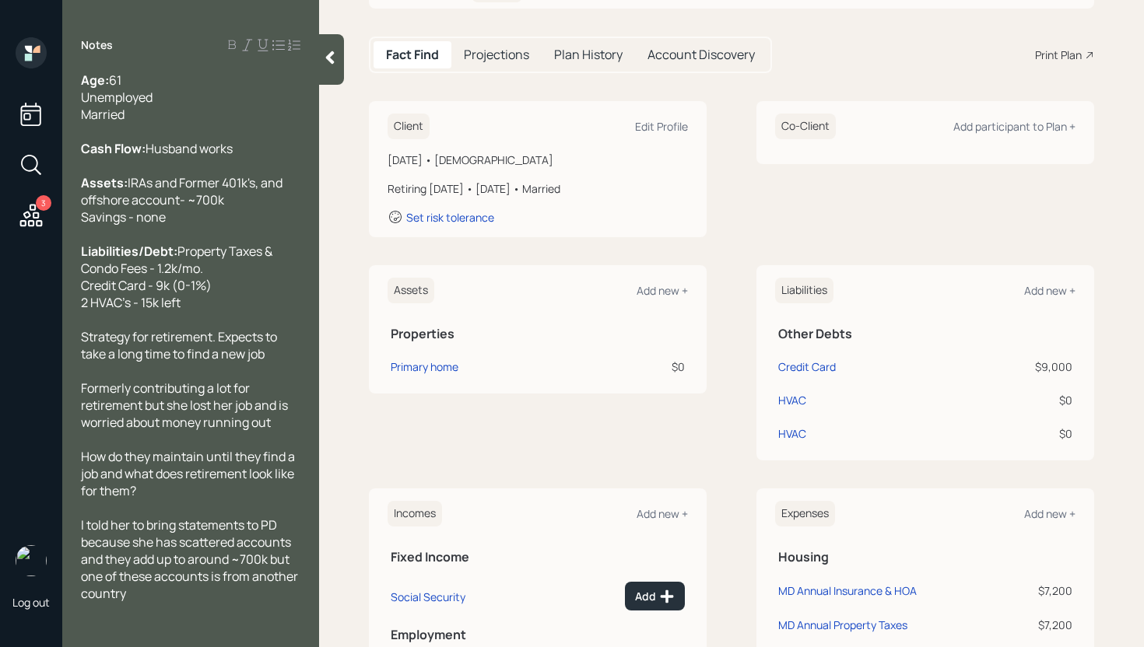
scroll to position [24, 0]
